Goal: Task Accomplishment & Management: Manage account settings

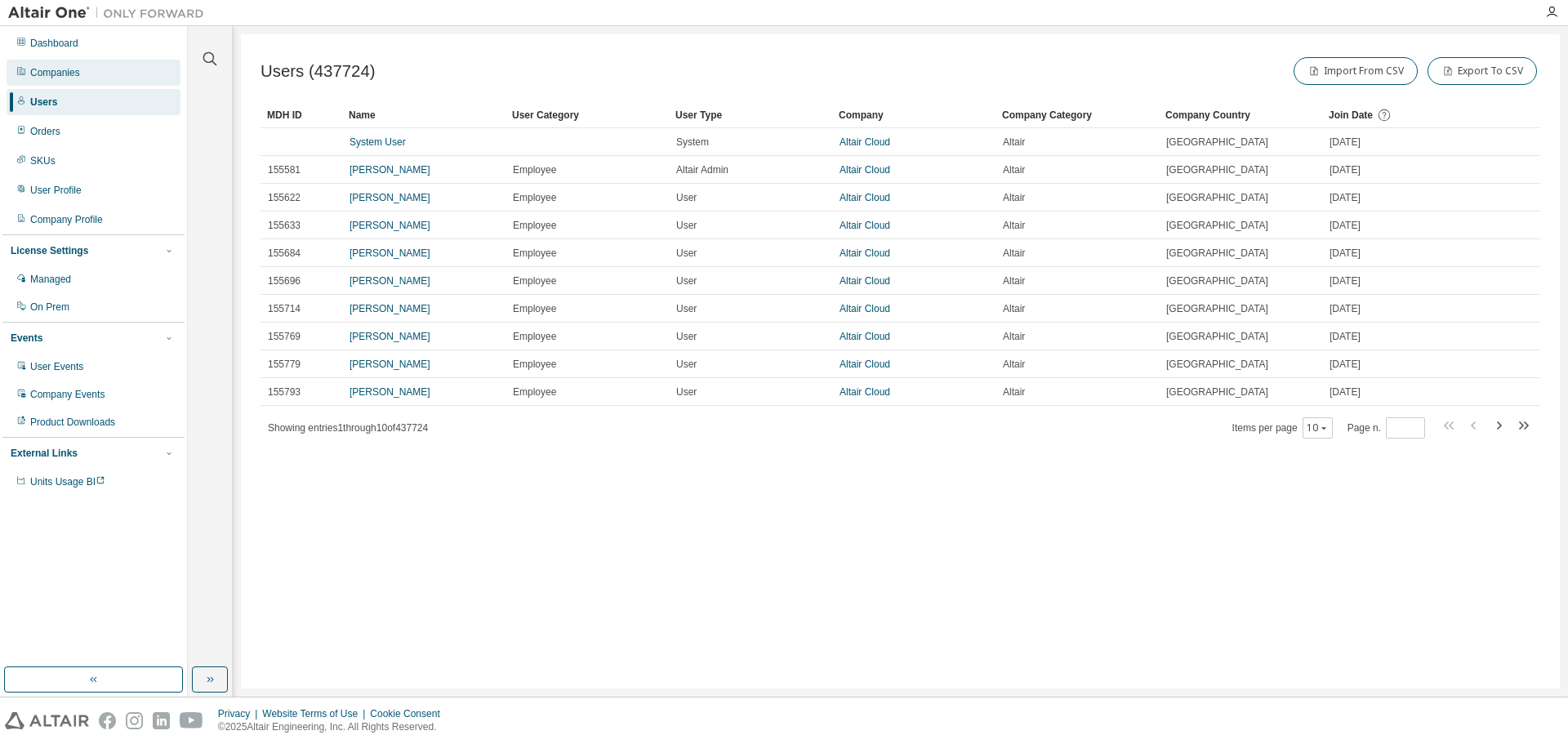
click at [72, 73] on div "Companies" at bounding box center [54, 72] width 50 height 13
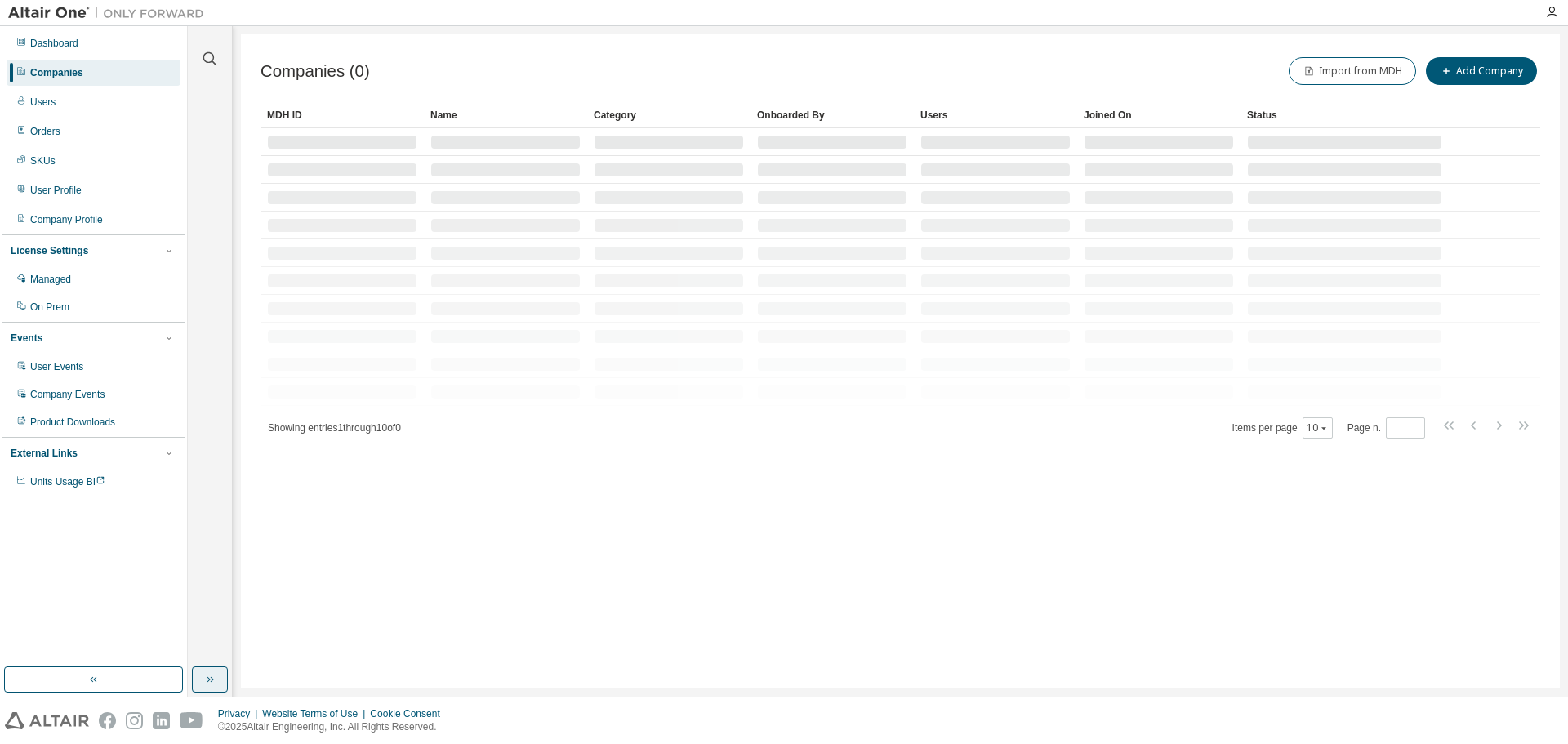
click at [201, 682] on button "button" at bounding box center [210, 679] width 36 height 26
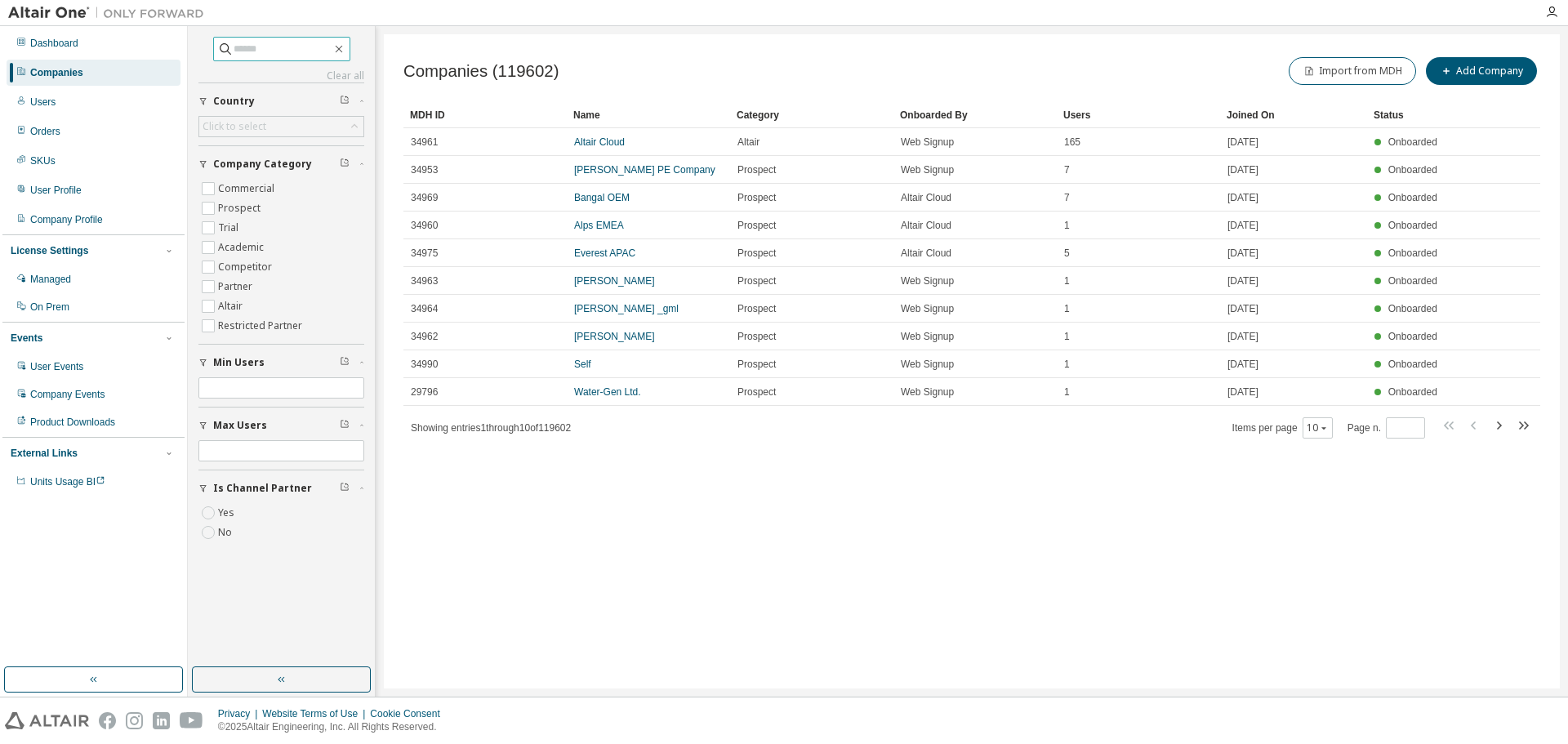
click at [294, 49] on input "text" at bounding box center [283, 49] width 98 height 16
type input "**********"
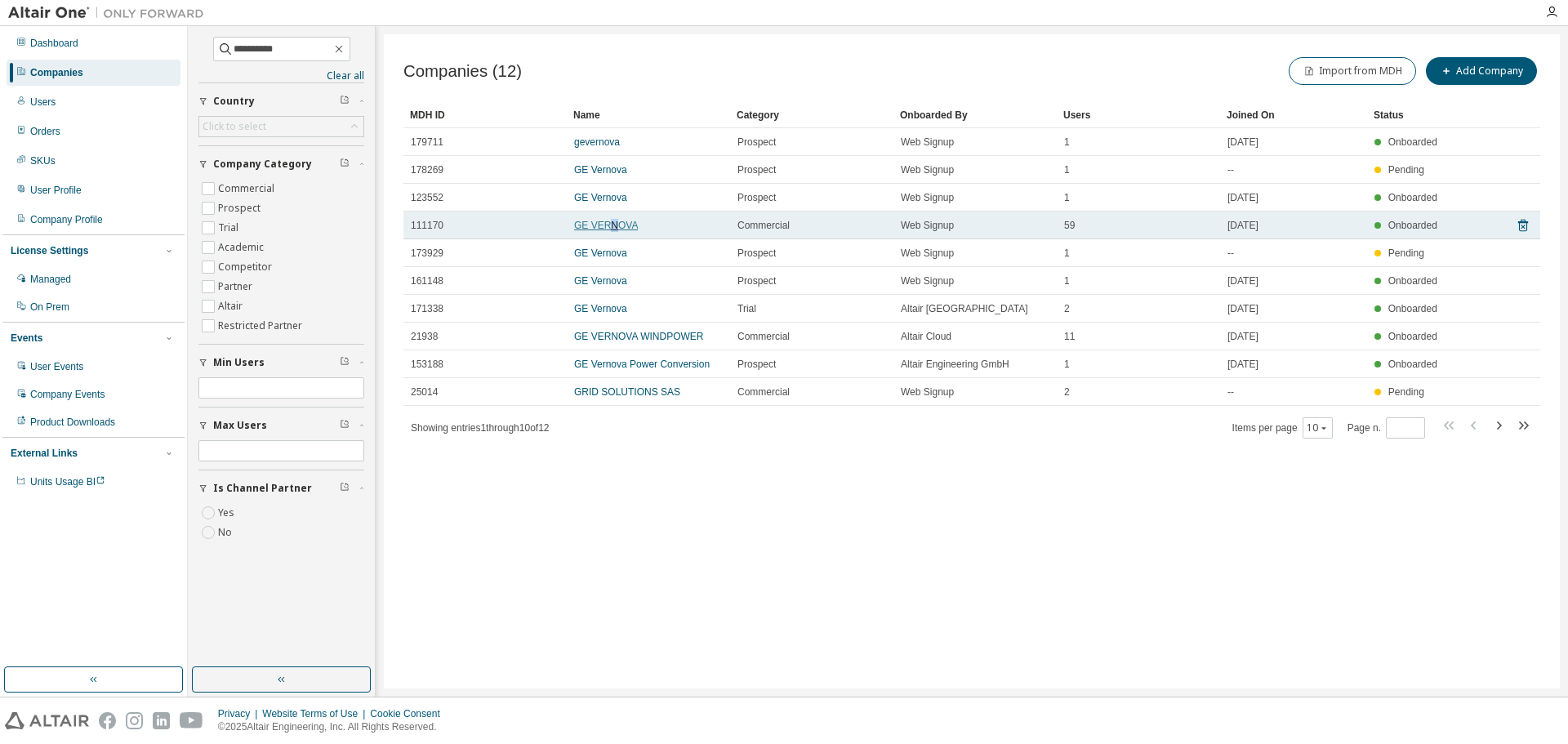
click at [610, 227] on link "GE VERNOVA" at bounding box center [606, 225] width 64 height 12
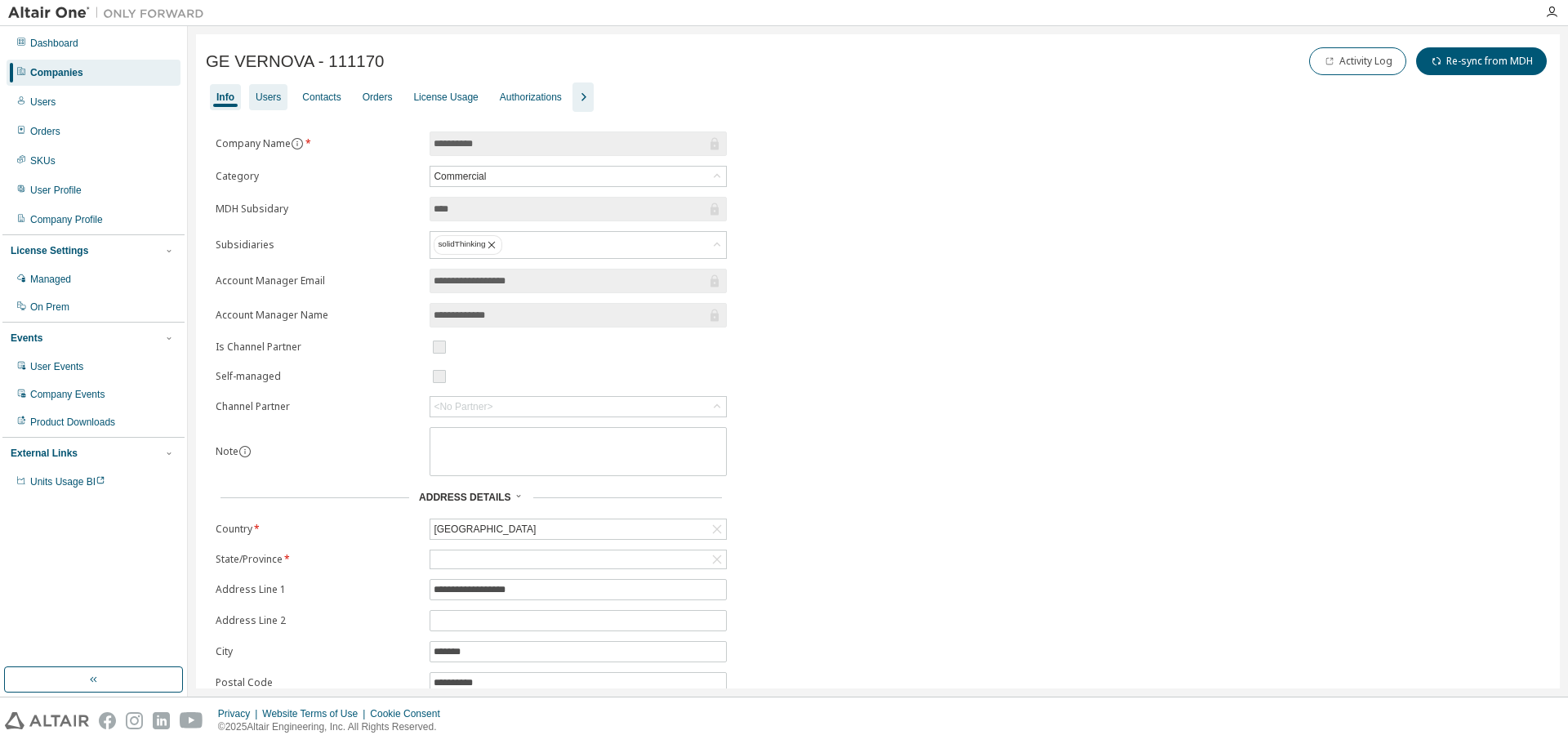
click at [271, 98] on div "Users" at bounding box center [268, 97] width 25 height 13
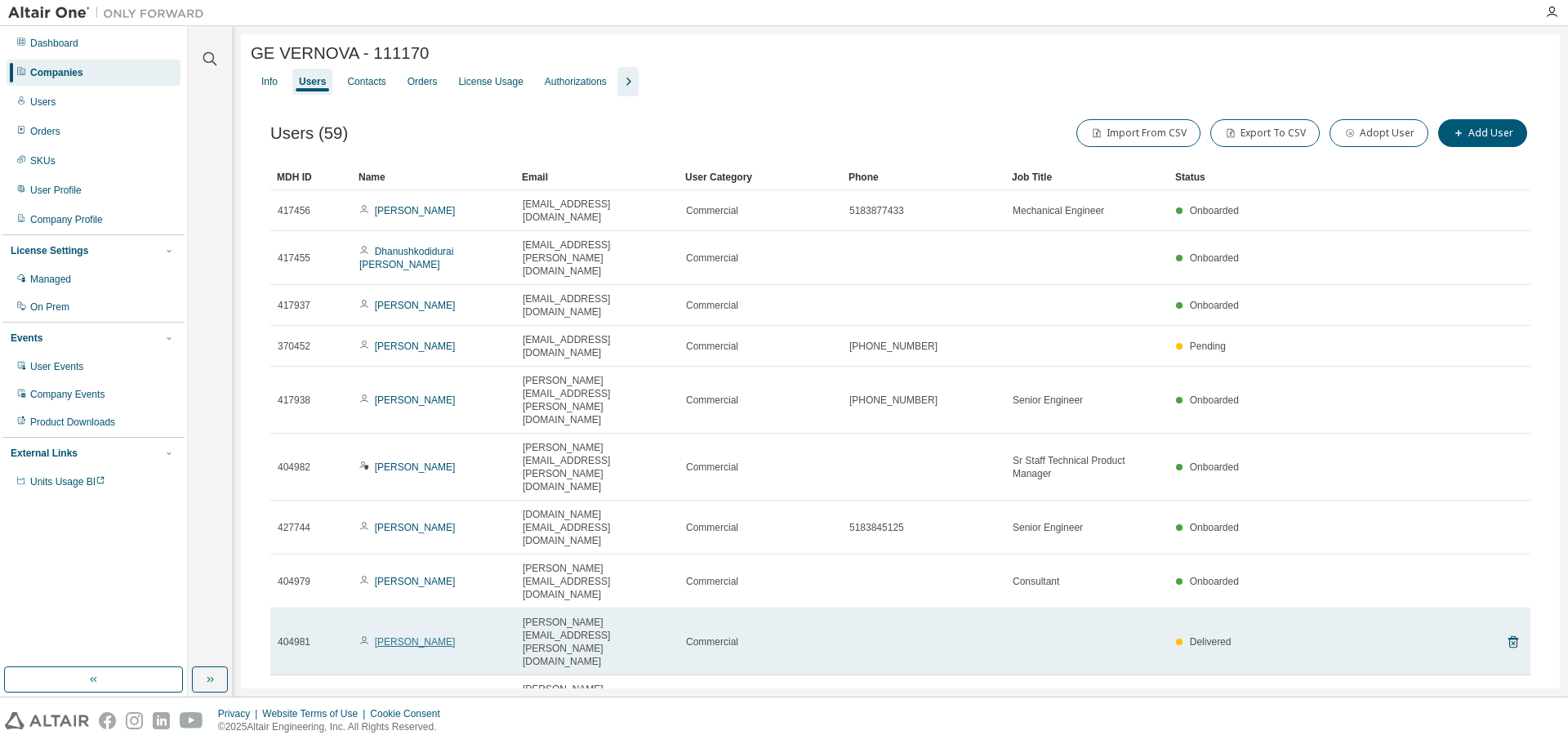
click at [416, 637] on link "[PERSON_NAME]" at bounding box center [415, 642] width 81 height 12
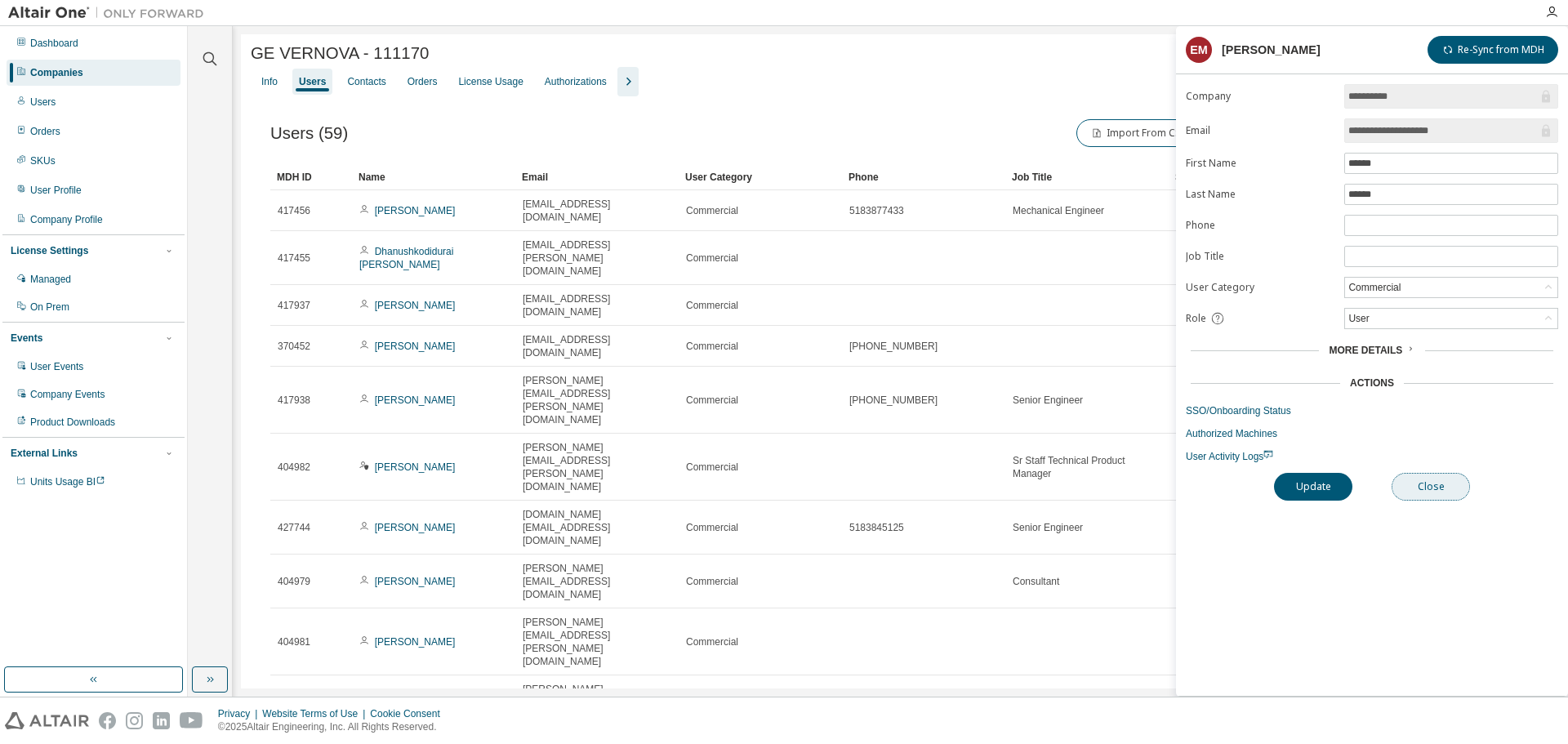
click at [1448, 488] on button "Close" at bounding box center [1431, 487] width 79 height 28
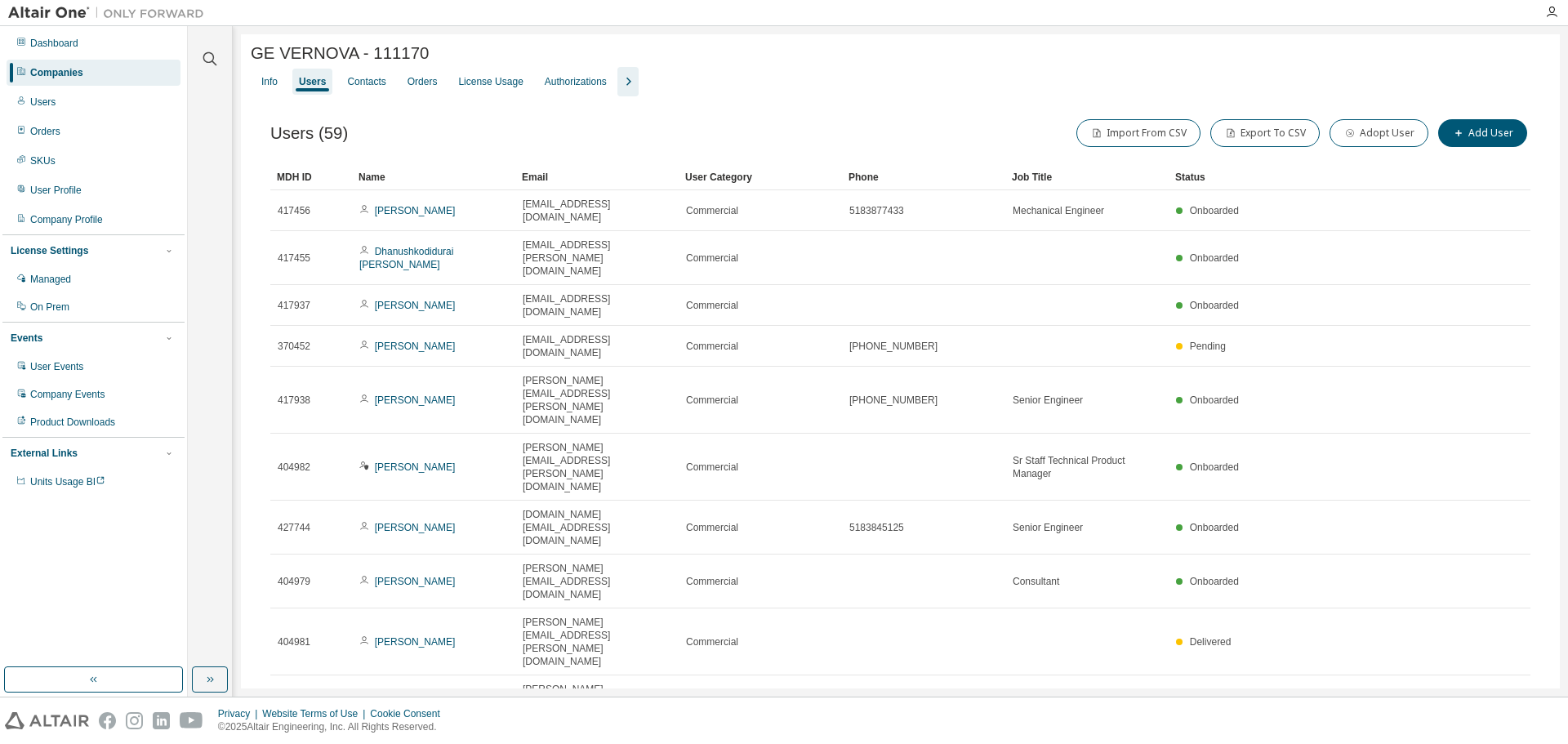
click at [1030, 605] on div "GE VERNOVA - 111170 Clear Load Save Save As Field Operator Value Select filter …" at bounding box center [901, 431] width 1320 height 794
click at [204, 57] on icon "button" at bounding box center [210, 59] width 20 height 20
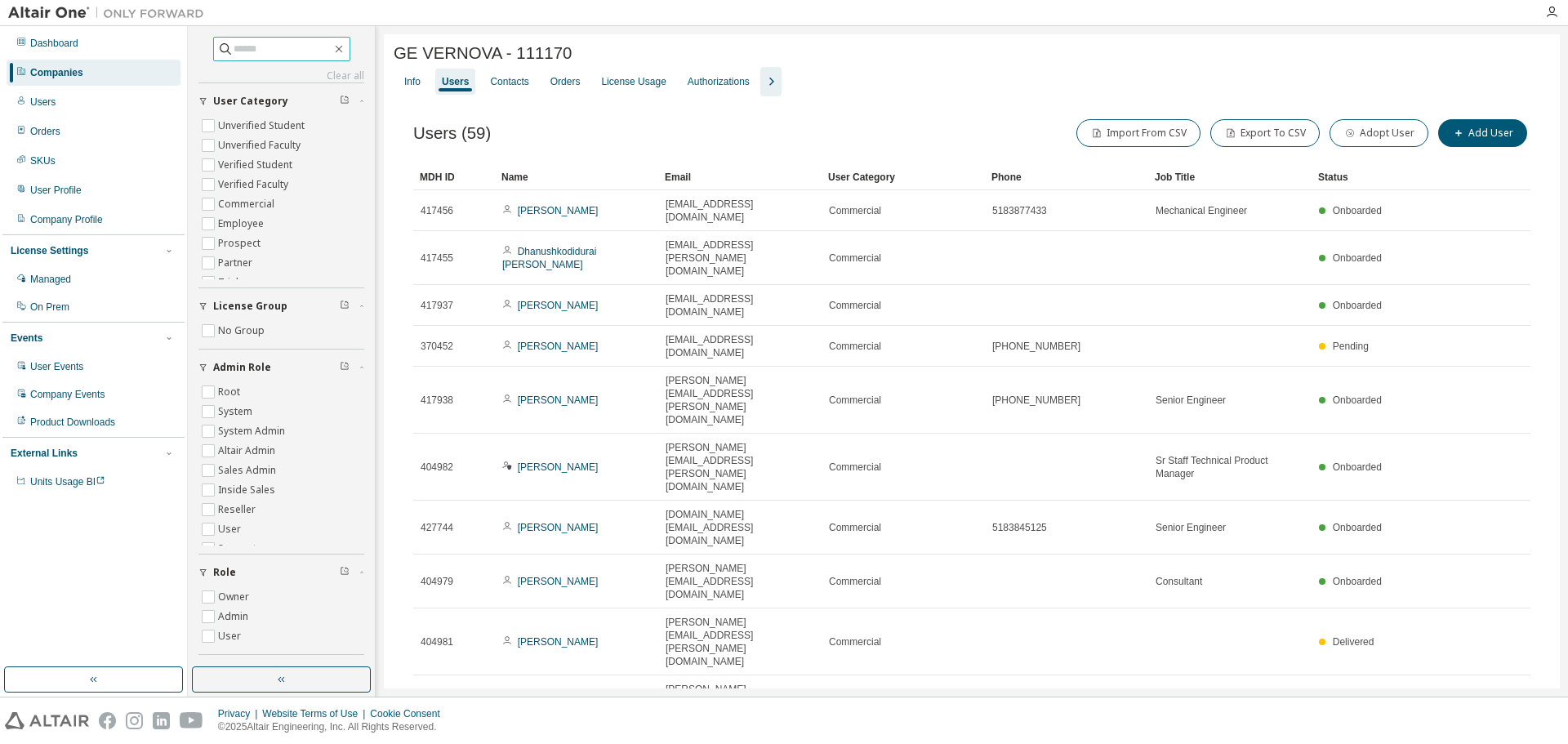
click at [251, 50] on input "text" at bounding box center [283, 49] width 98 height 16
type input "*********"
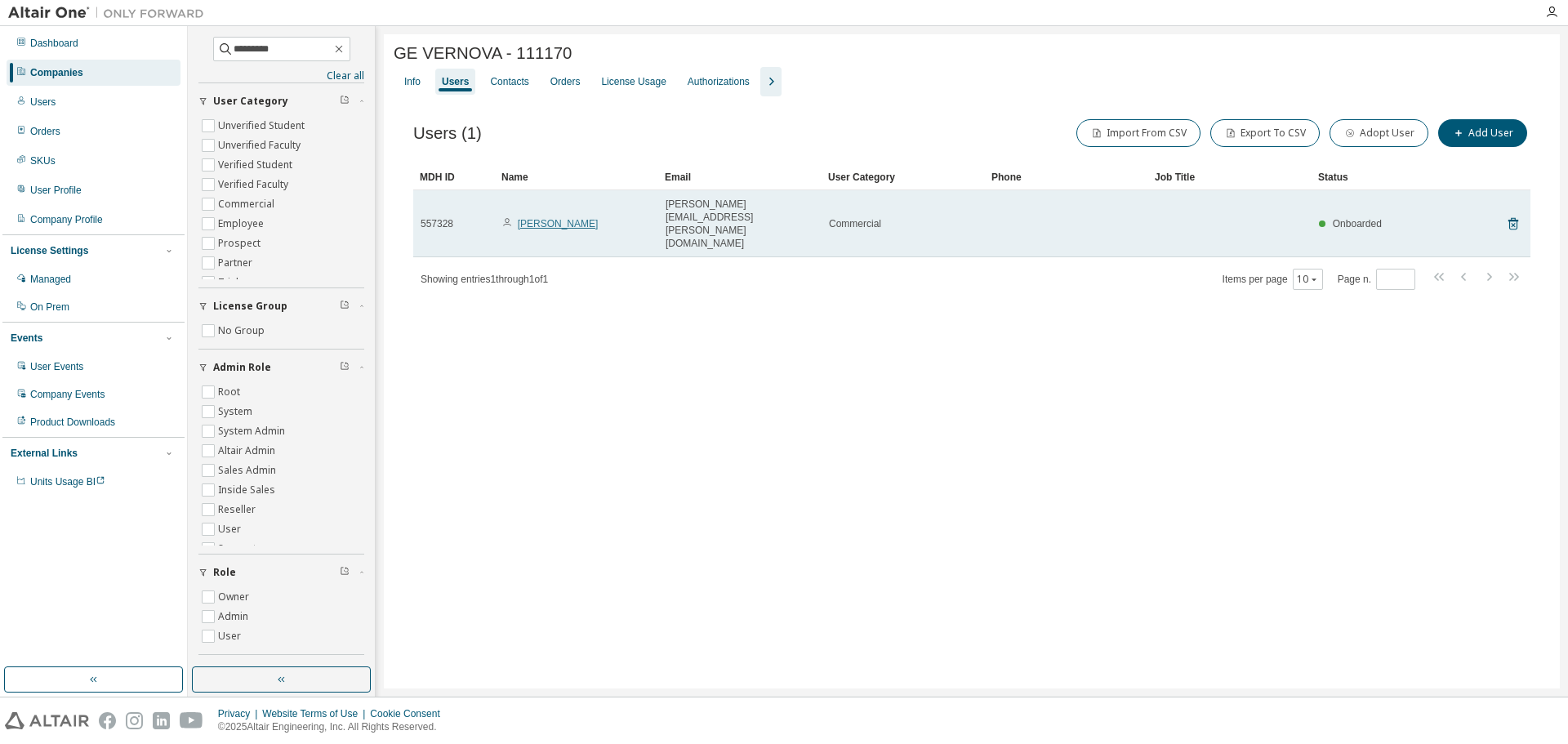
click at [596, 218] on link "[PERSON_NAME]" at bounding box center [558, 223] width 81 height 12
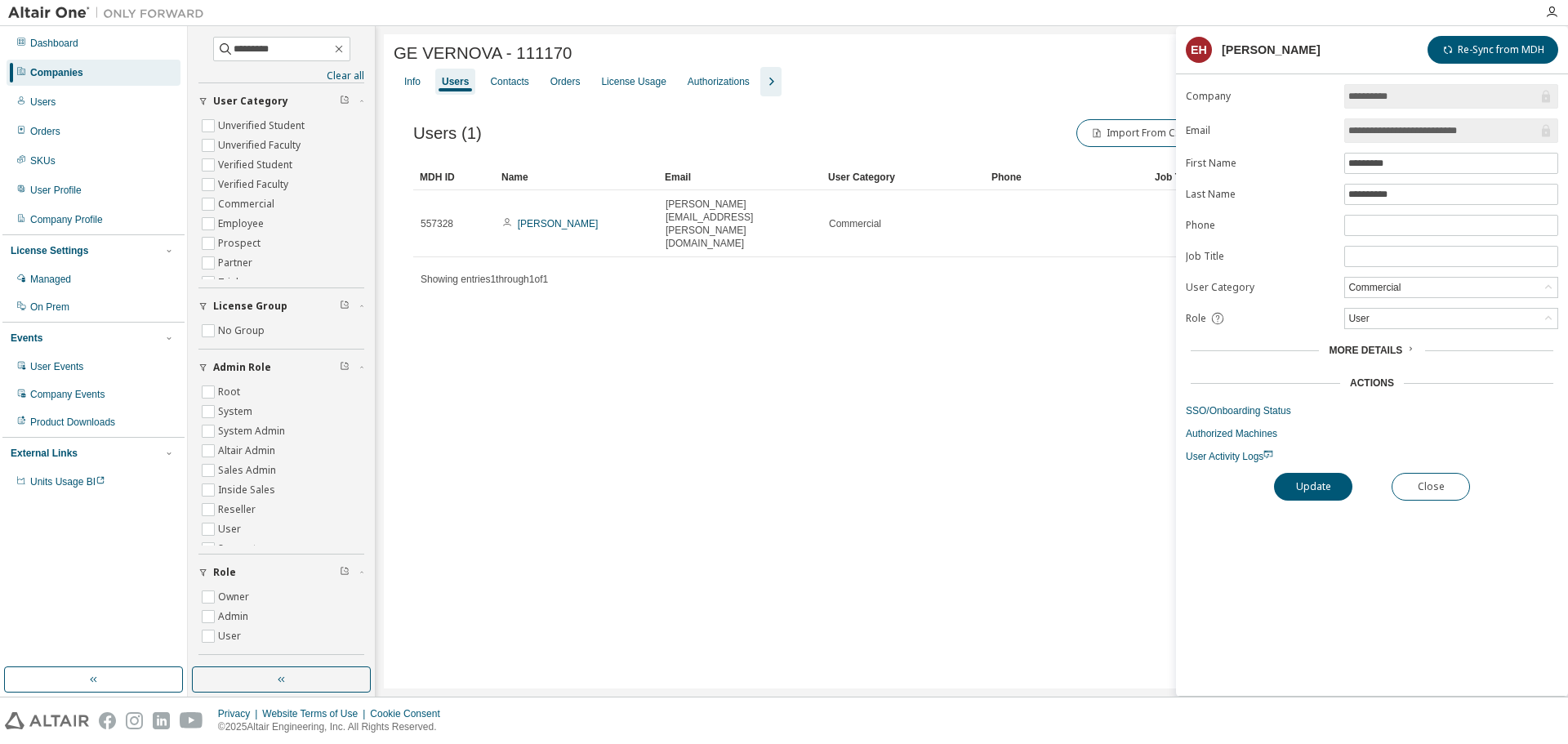
click at [1370, 347] on span "More Details" at bounding box center [1365, 350] width 73 height 12
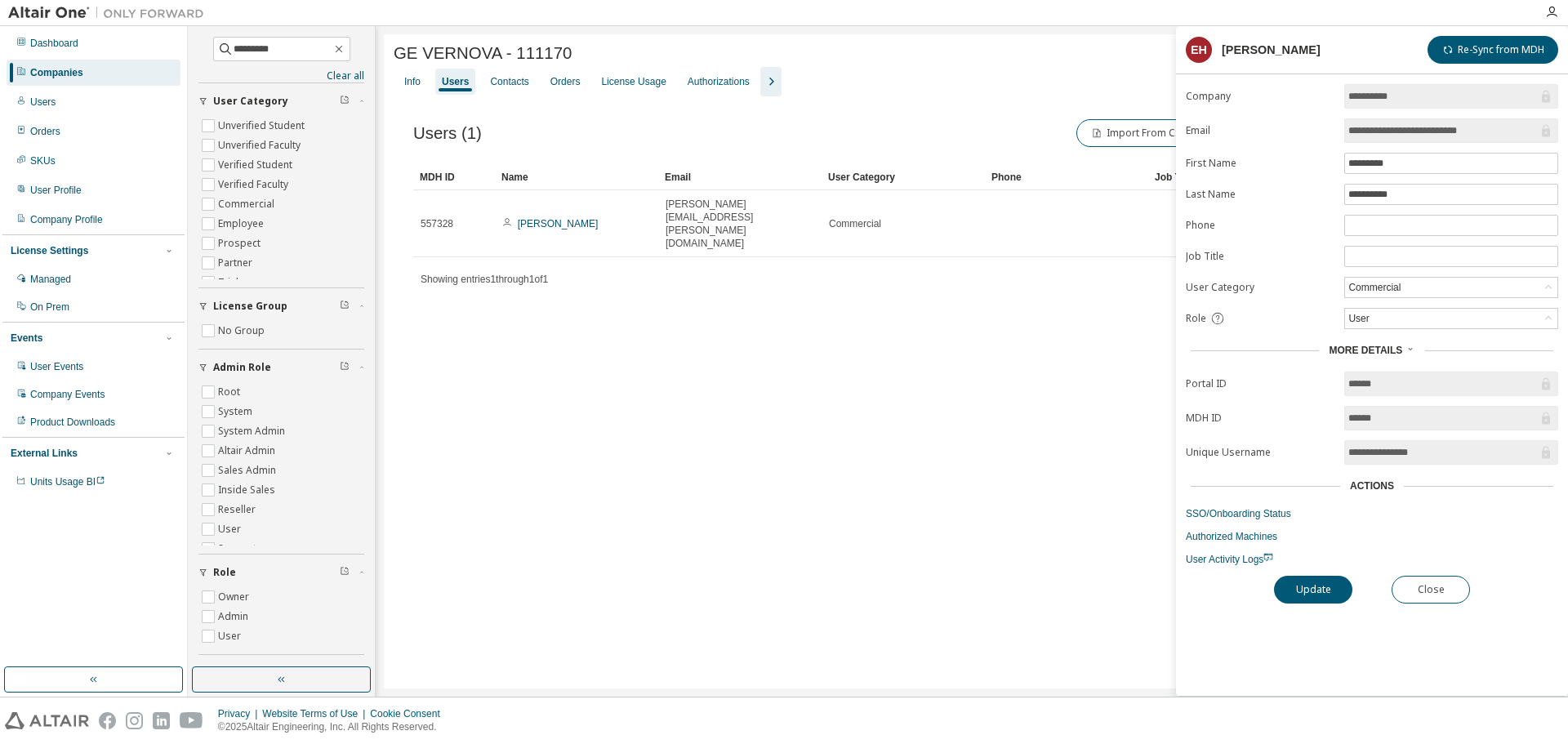
click at [1418, 132] on input "**********" at bounding box center [1443, 131] width 190 height 16
click at [1551, 133] on icon at bounding box center [1545, 131] width 8 height 13
click at [895, 511] on div "GE VERNOVA - 111170 Clear Load Save Save As Field Operator Value Select filter …" at bounding box center [972, 361] width 1176 height 654
click at [1433, 582] on button "Close" at bounding box center [1431, 590] width 79 height 28
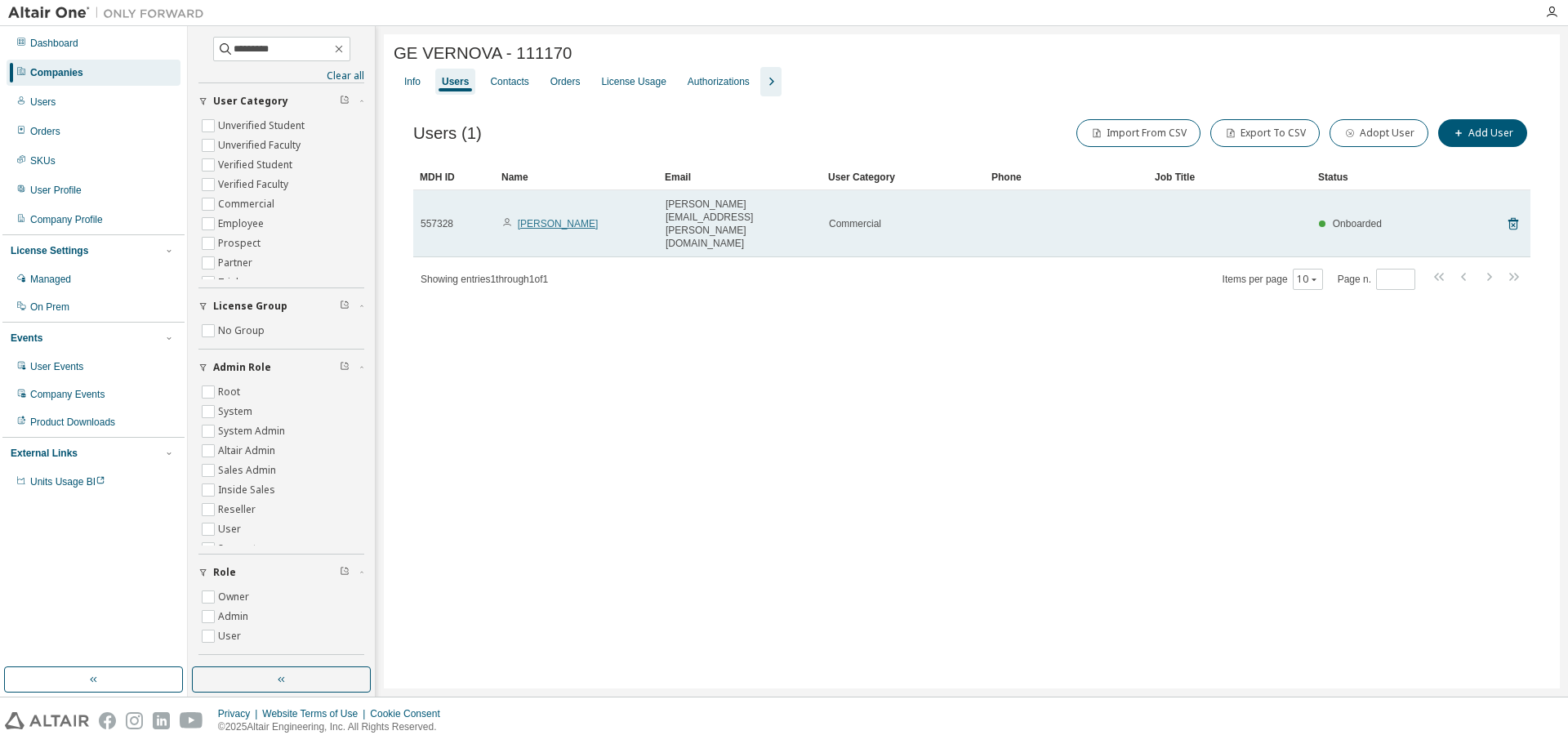
click at [557, 218] on link "[PERSON_NAME]" at bounding box center [558, 223] width 81 height 12
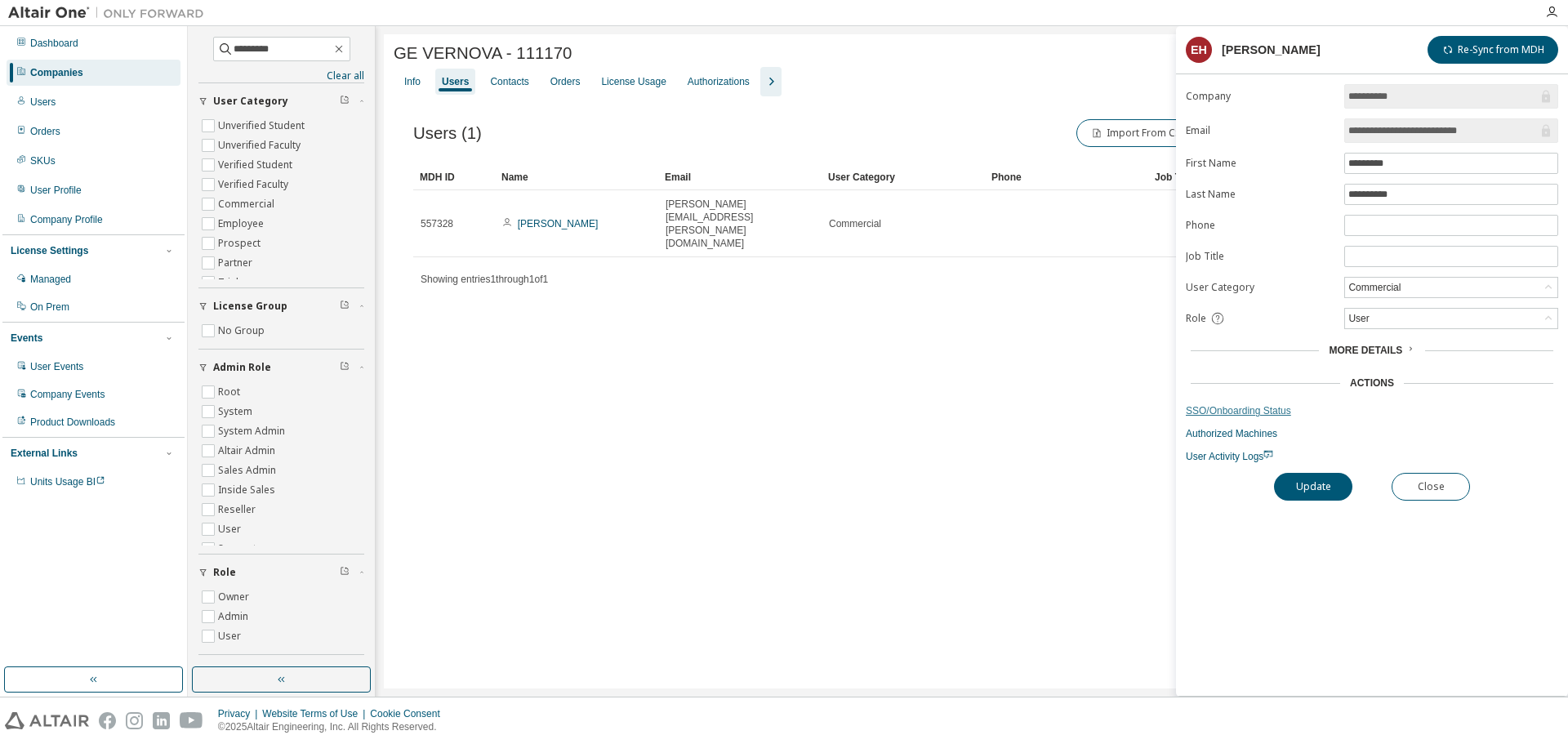
click at [1252, 414] on link "SSO/Onboarding Status" at bounding box center [1372, 411] width 372 height 13
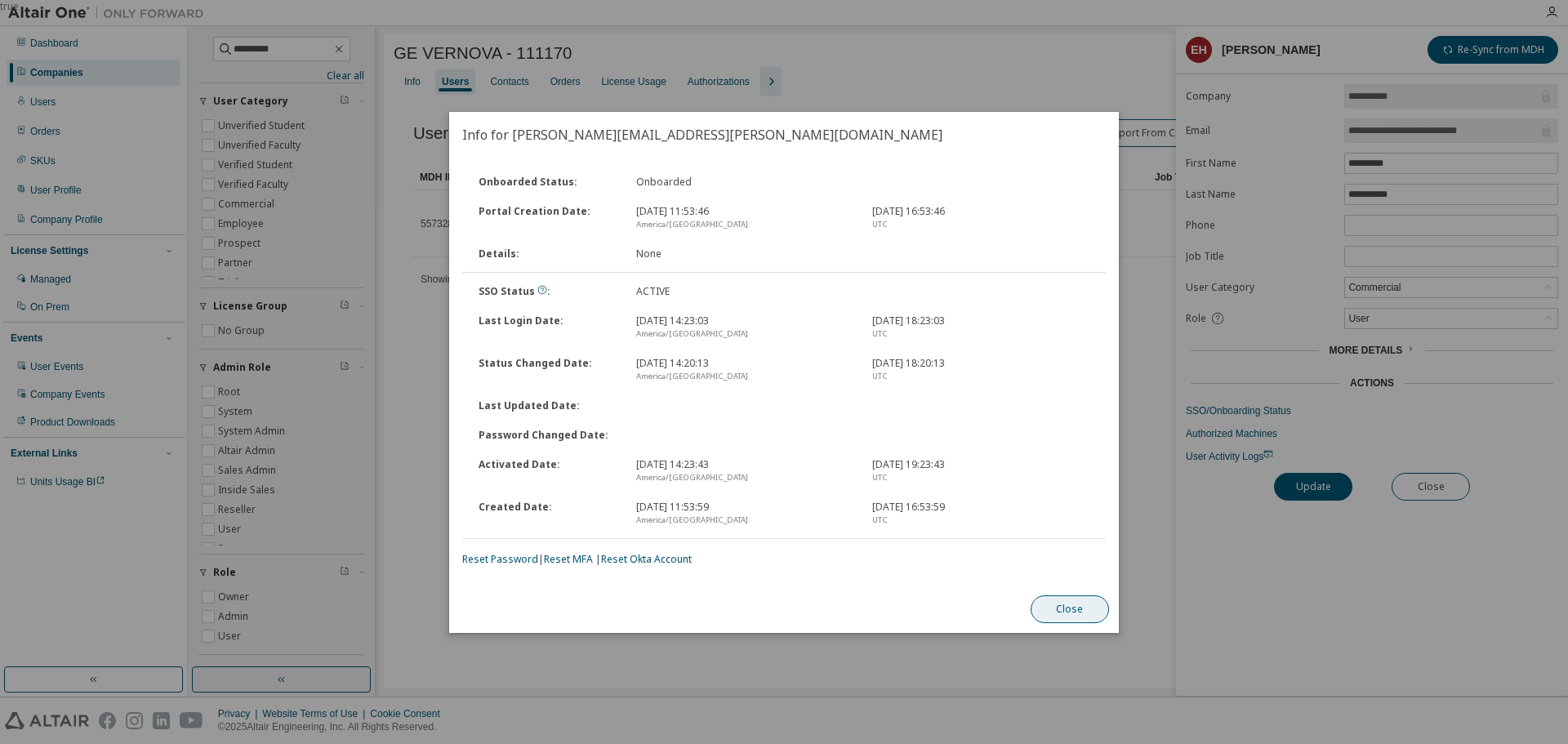
click at [1077, 608] on button "Close" at bounding box center [1069, 609] width 79 height 28
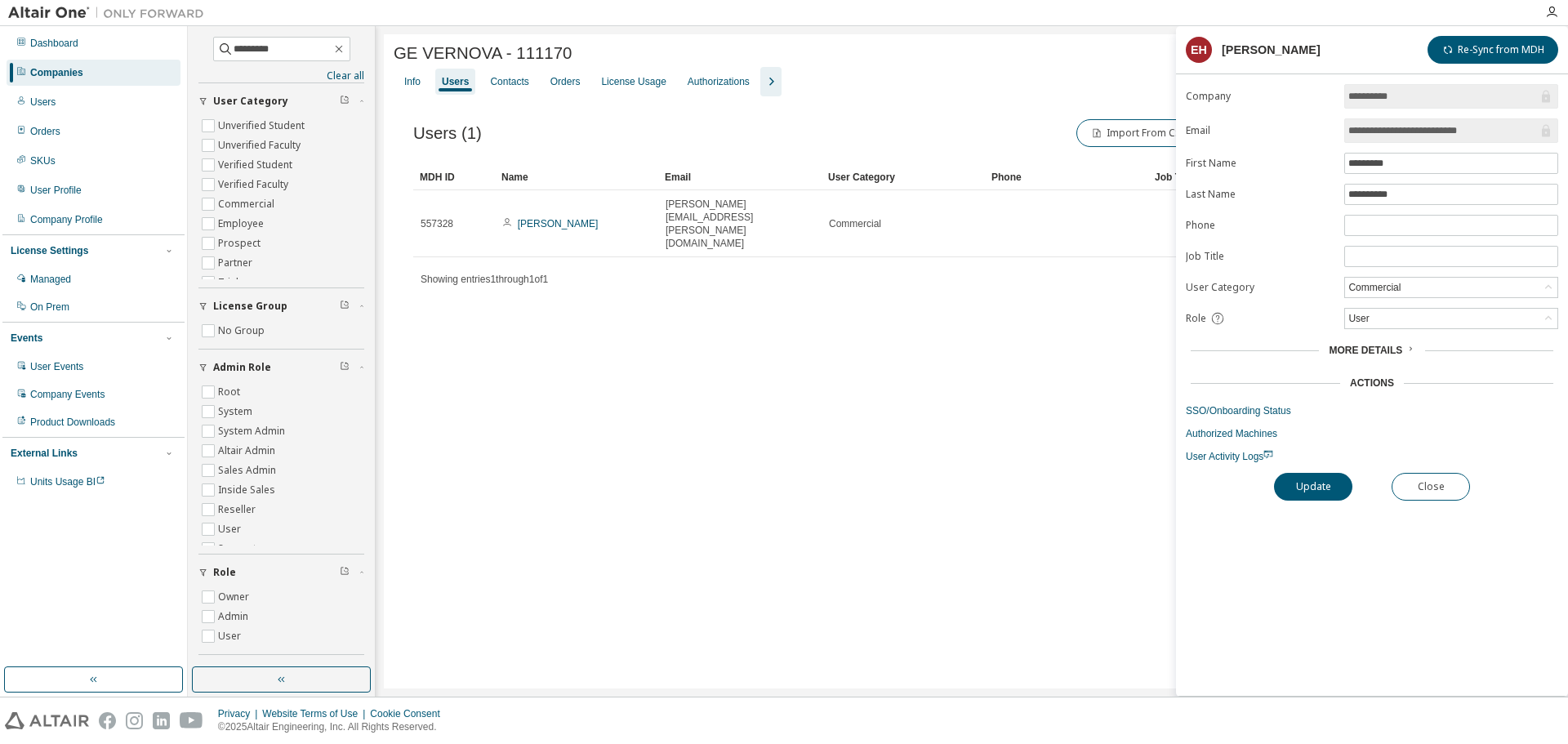
click at [1390, 128] on input "**********" at bounding box center [1443, 131] width 190 height 16
click at [1388, 127] on input "**********" at bounding box center [1443, 131] width 190 height 16
click at [845, 358] on div "GE VERNOVA - 111170 Clear Load Save Save As Field Operator Value Select filter …" at bounding box center [972, 361] width 1176 height 654
click at [1414, 487] on button "Close" at bounding box center [1431, 487] width 79 height 28
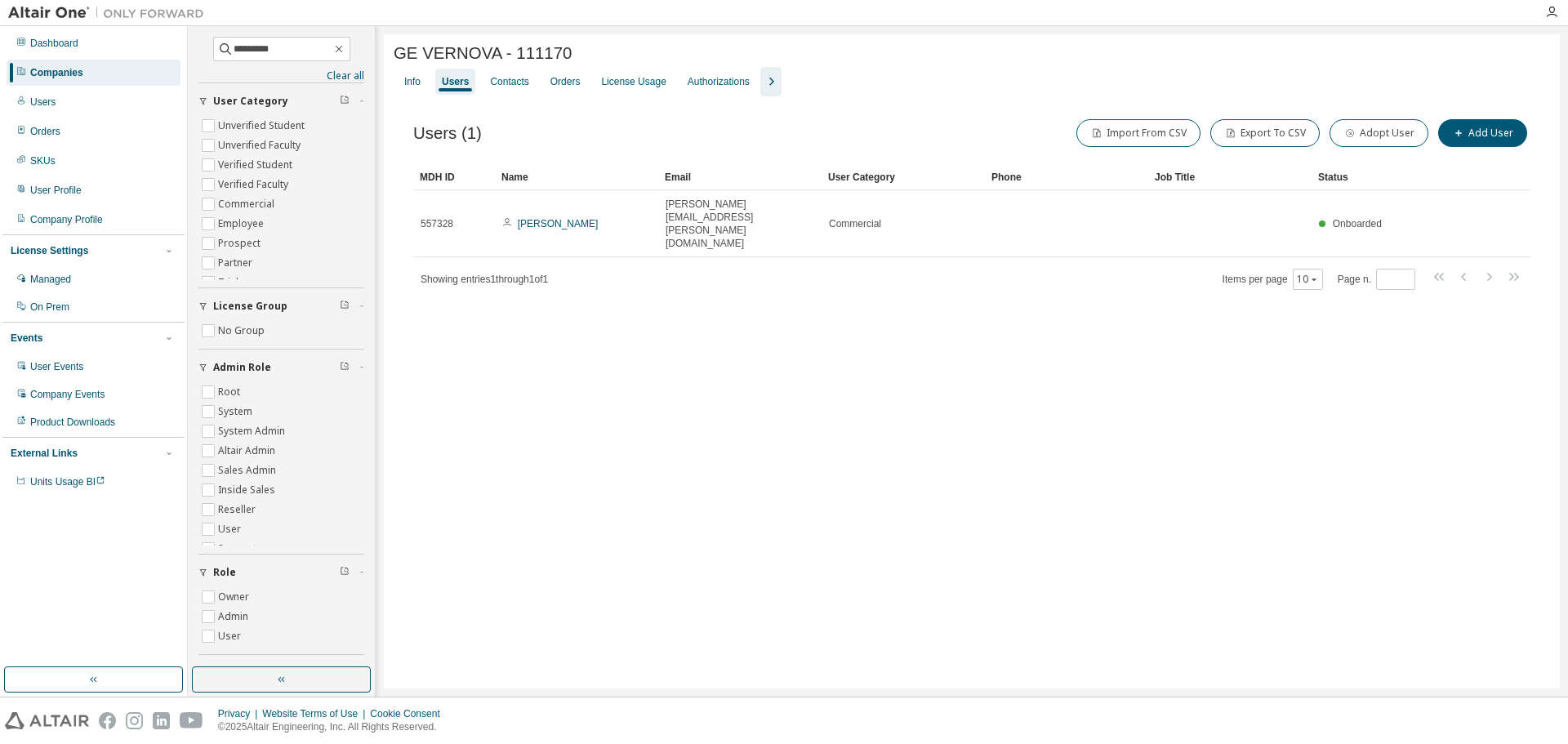
click at [1113, 502] on div "GE VERNOVA - 111170 Clear Load Save Save As Field Operator Value Select filter …" at bounding box center [972, 361] width 1176 height 654
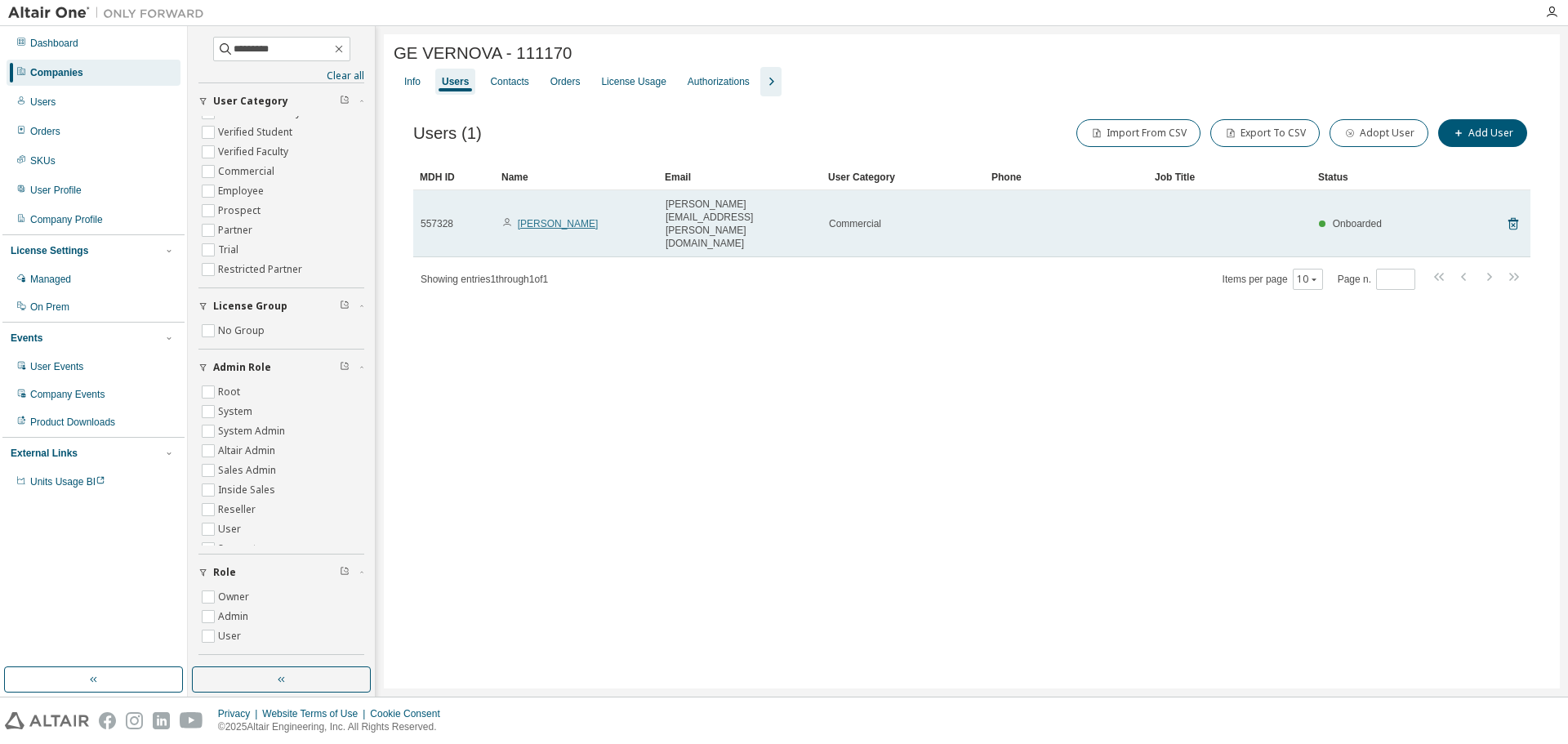
click at [586, 218] on link "[PERSON_NAME]" at bounding box center [558, 223] width 81 height 12
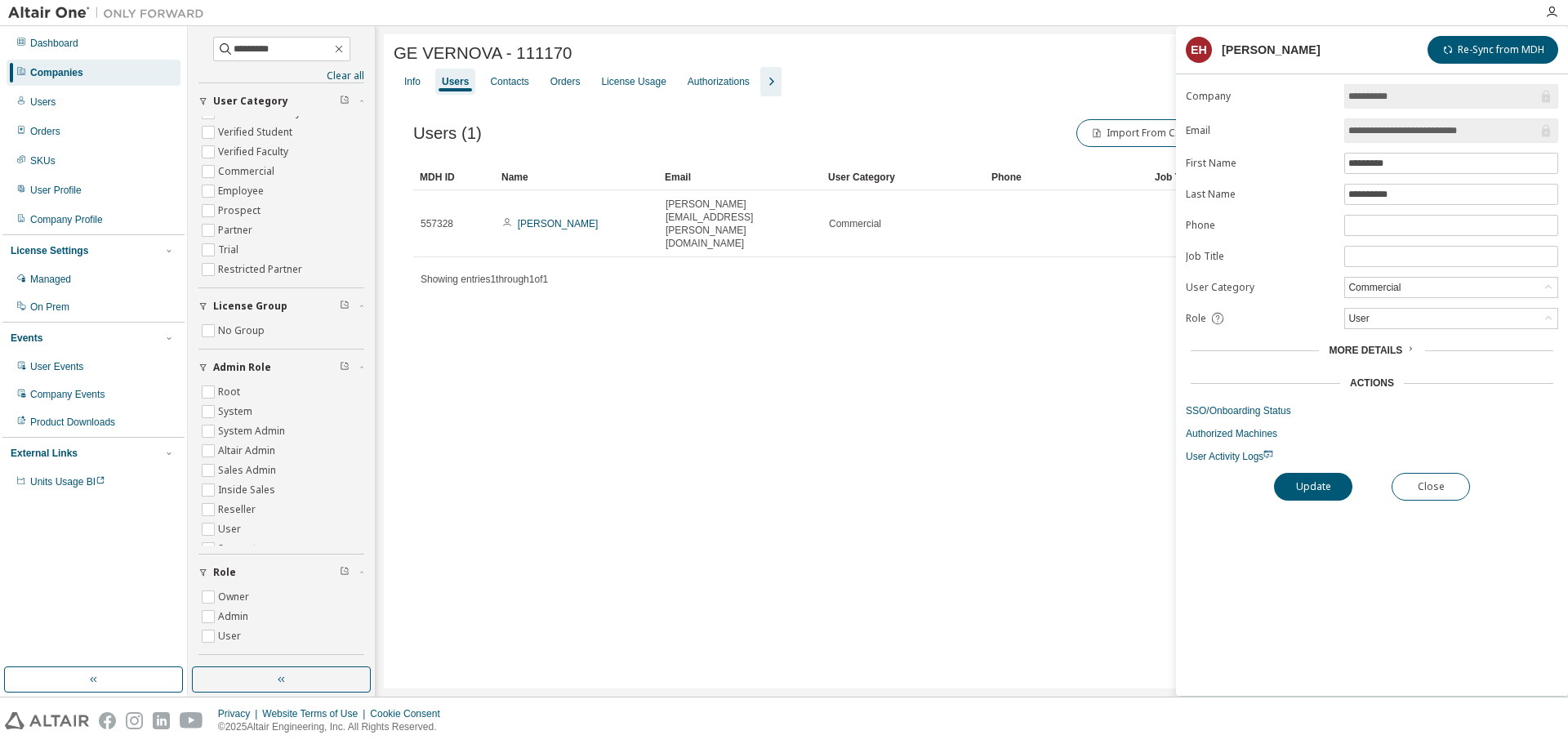
click at [1391, 352] on span "More Details" at bounding box center [1365, 350] width 73 height 12
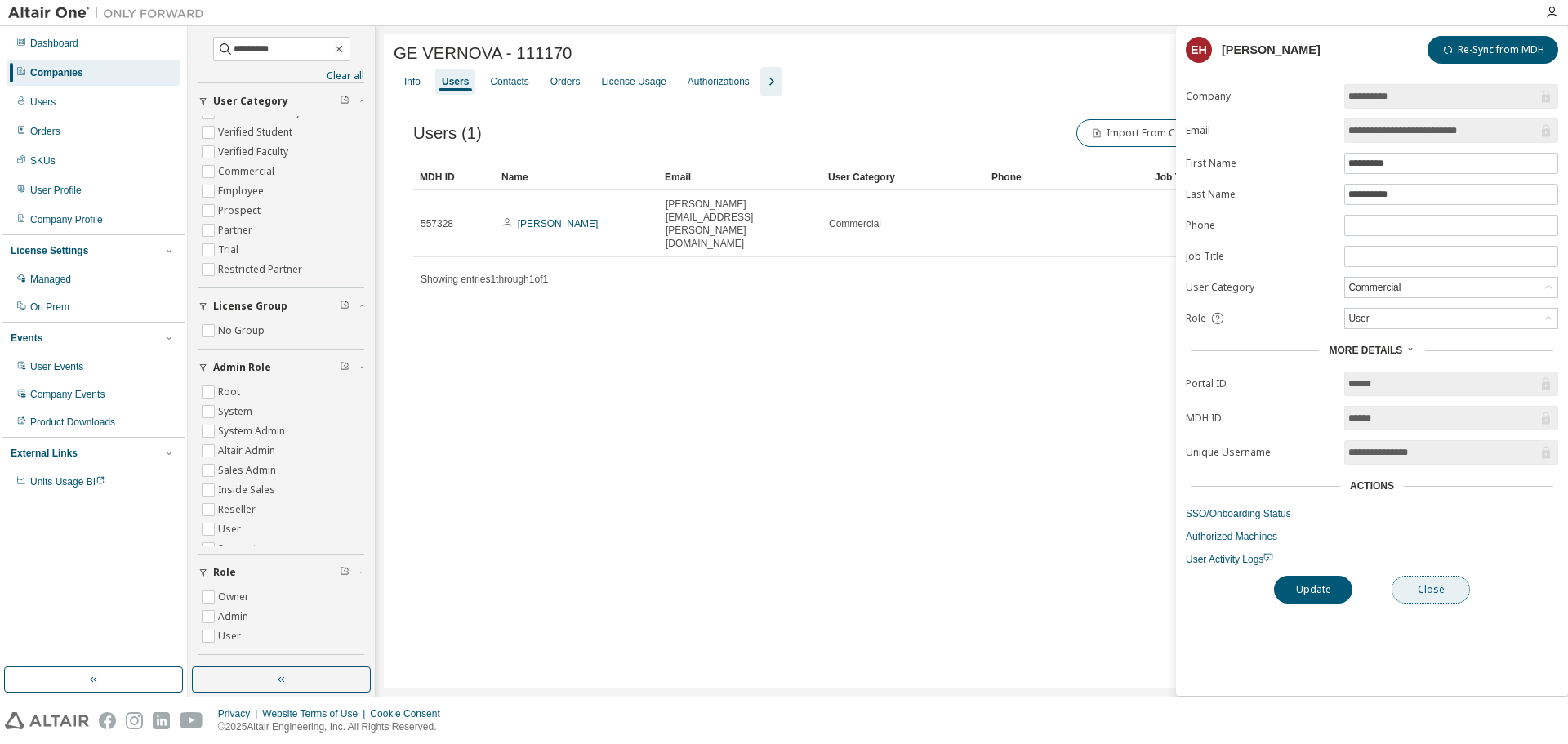
click at [1439, 599] on button "Close" at bounding box center [1431, 590] width 79 height 28
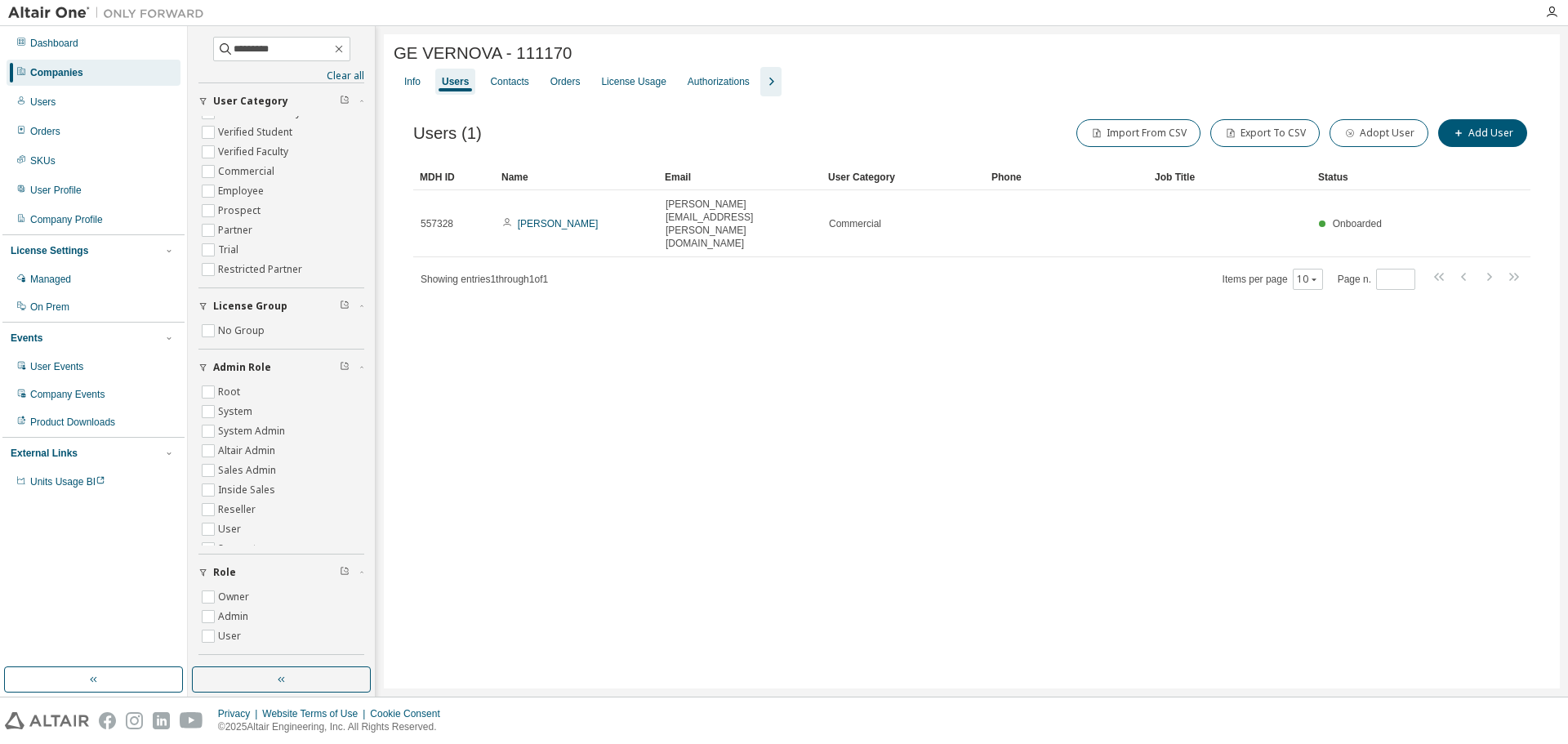
click at [1134, 525] on div "GE VERNOVA - 111170 Clear Load Save Save As Field Operator Value Select filter …" at bounding box center [972, 361] width 1176 height 654
